Goal: Task Accomplishment & Management: Use online tool/utility

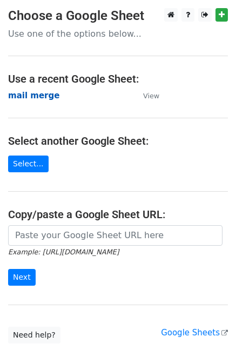
click at [45, 96] on strong "mail merge" at bounding box center [33, 96] width 51 height 10
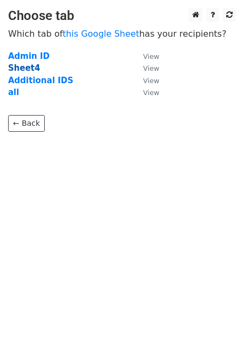
click at [24, 67] on strong "Sheet4" at bounding box center [24, 68] width 32 height 10
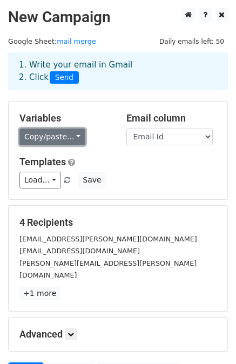
click at [65, 136] on link "Copy/paste..." at bounding box center [52, 137] width 66 height 17
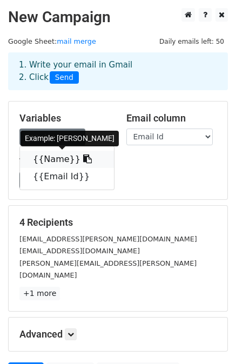
click at [83, 156] on icon at bounding box center [87, 159] width 9 height 9
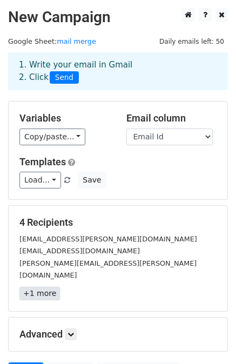
click at [41, 287] on link "+1 more" at bounding box center [39, 294] width 41 height 14
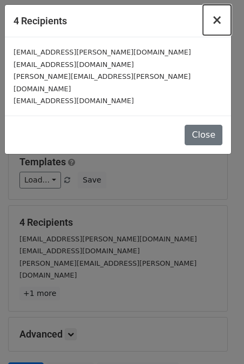
click at [218, 22] on span "×" at bounding box center [217, 19] width 11 height 15
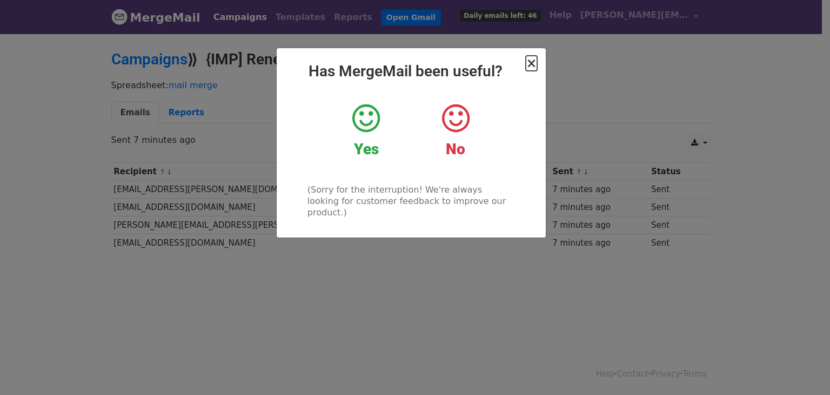
click at [530, 66] on span "×" at bounding box center [531, 63] width 11 height 15
